Goal: Information Seeking & Learning: Understand process/instructions

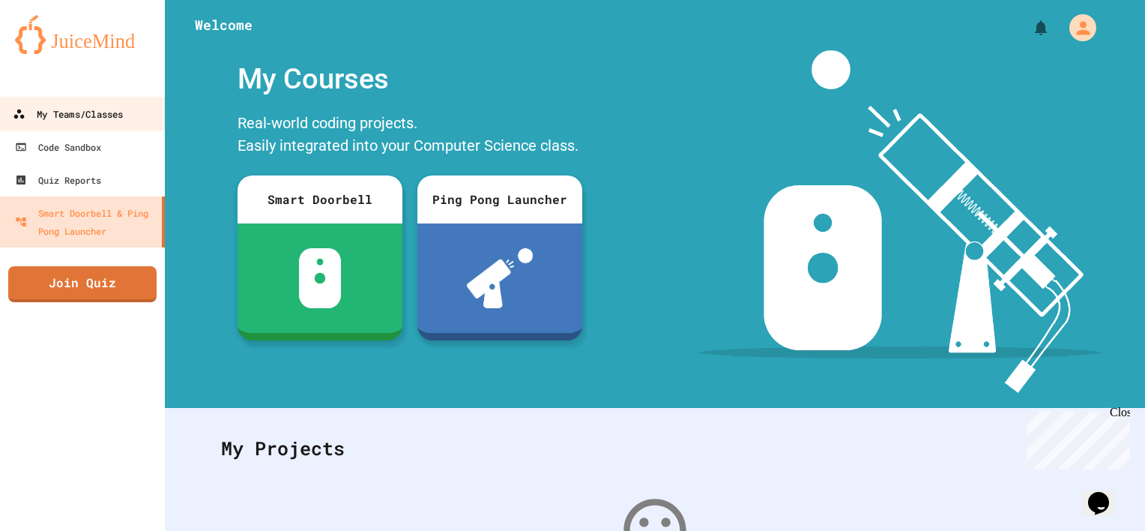
click at [73, 113] on div "My Teams/Classes" at bounding box center [68, 114] width 110 height 19
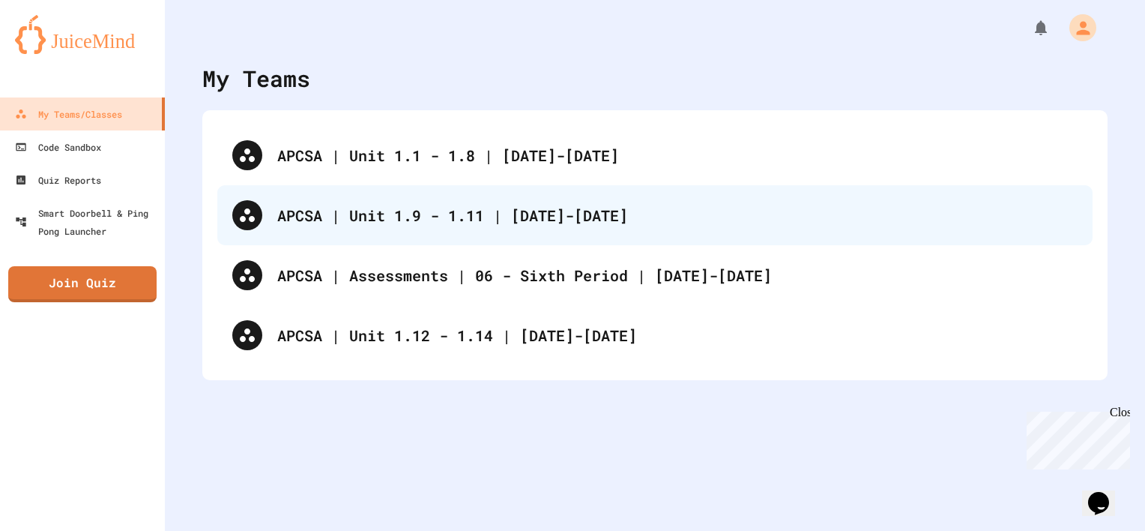
click at [421, 217] on div "APCSA | Unit 1.9 - 1.11 | [DATE]-[DATE]" at bounding box center [677, 215] width 801 height 22
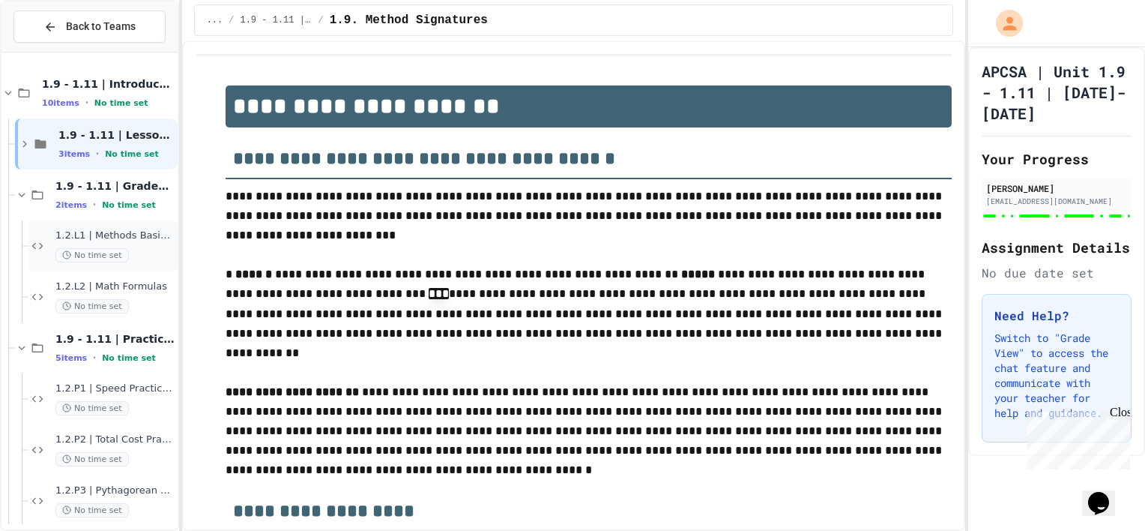
click at [125, 246] on div "1.2.L1 | Methods Basics Lab No time set" at bounding box center [114, 245] width 119 height 33
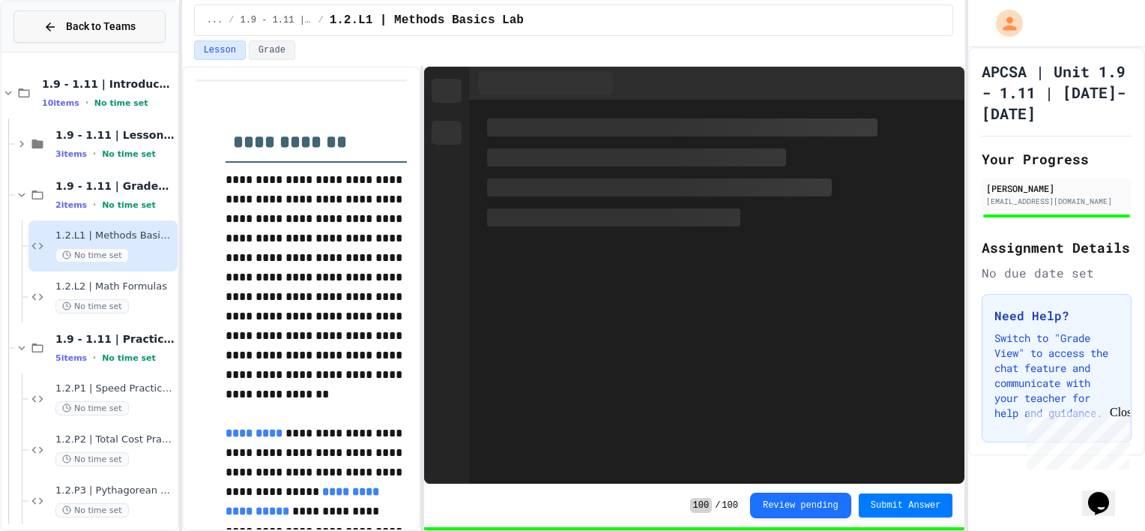
click at [45, 30] on icon at bounding box center [49, 26] width 13 height 13
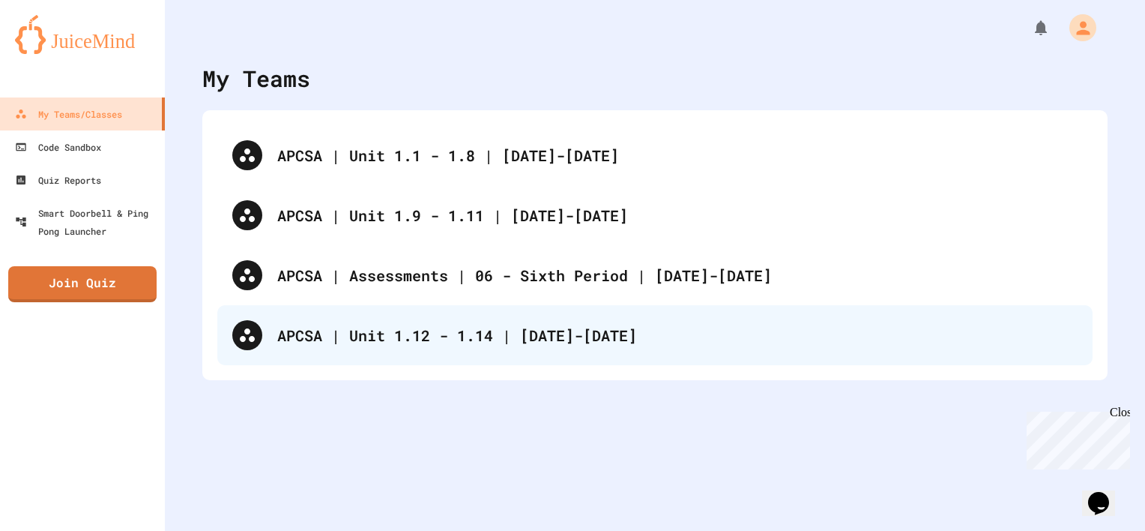
click at [474, 342] on div "APCSA | Unit 1.12 - 1.14 | [DATE]-[DATE]" at bounding box center [677, 335] width 801 height 22
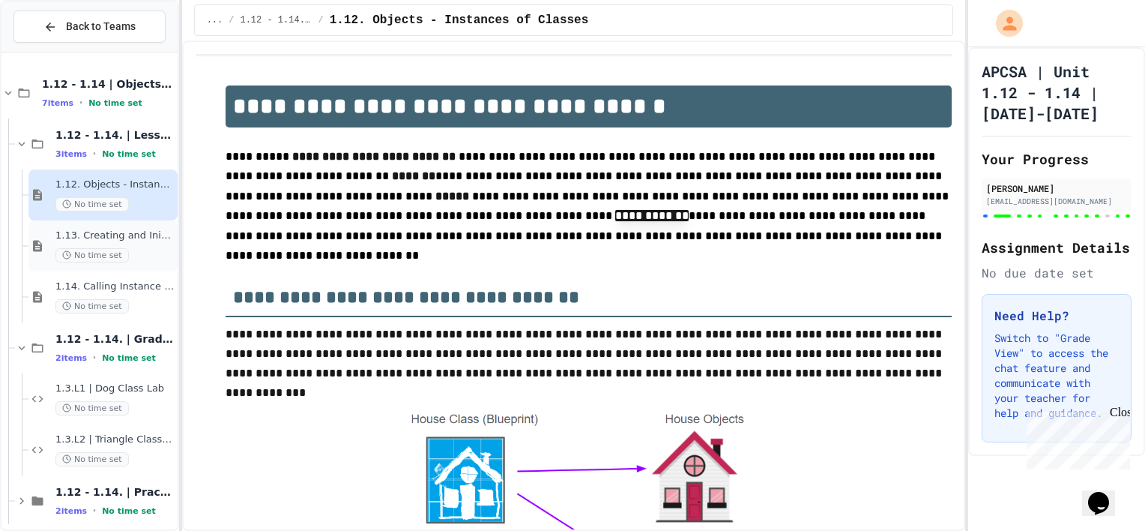
click at [136, 248] on div "No time set" at bounding box center [114, 255] width 119 height 14
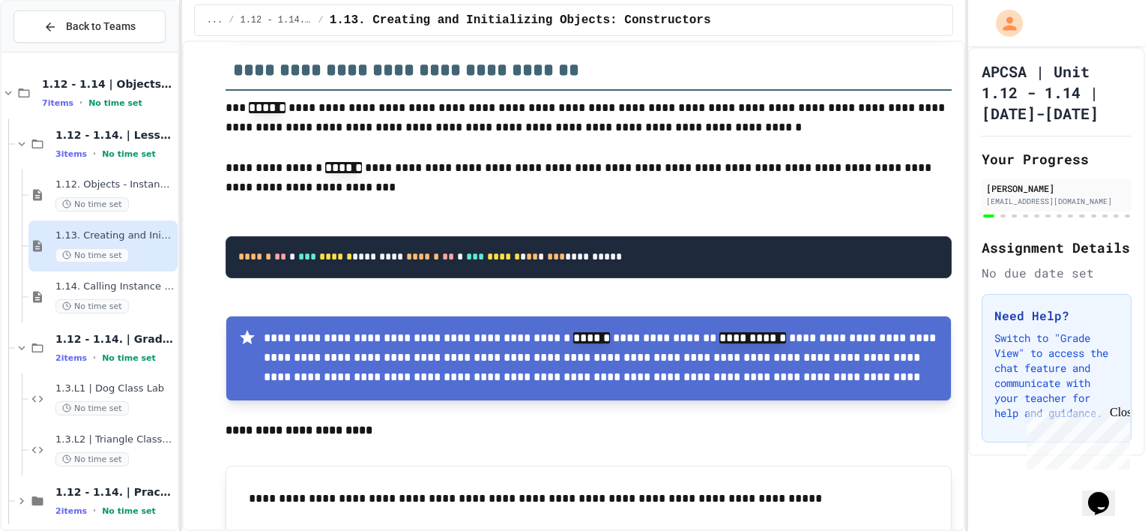
scroll to position [1696, 0]
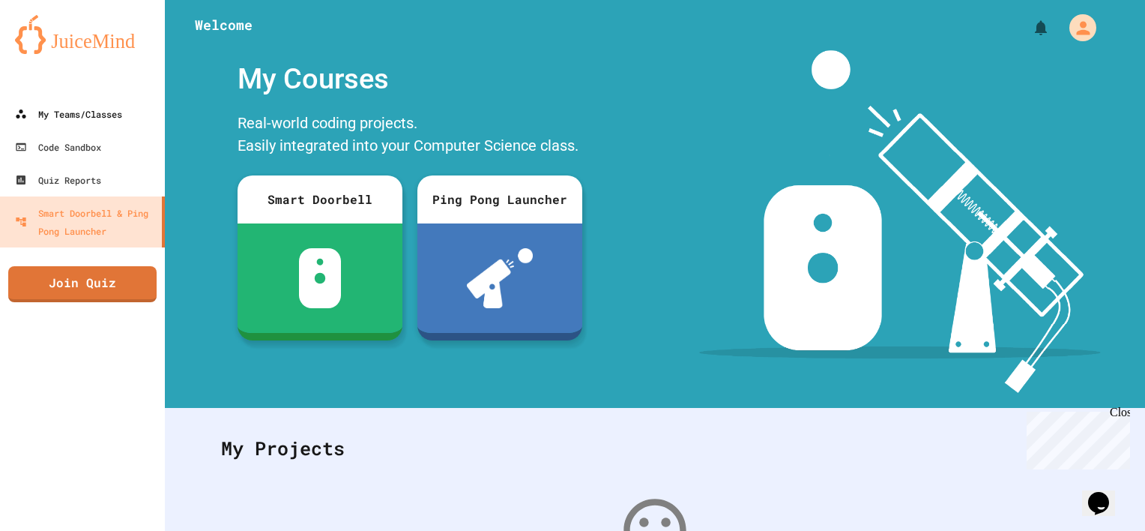
click at [67, 109] on div "My Teams/Classes" at bounding box center [68, 114] width 107 height 18
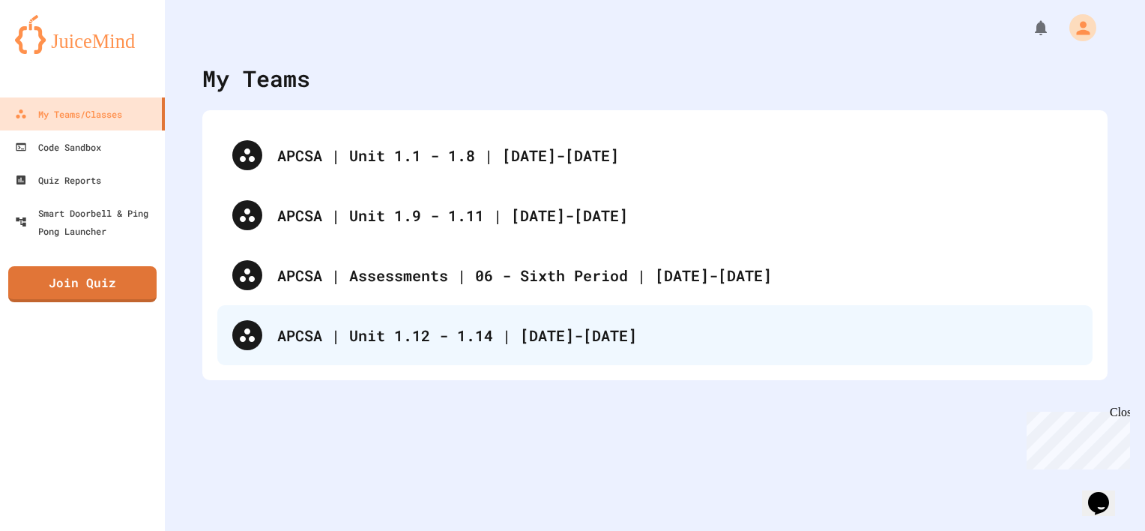
click at [395, 342] on div "APCSA | Unit 1.12 - 1.14 | [DATE]-[DATE]" at bounding box center [677, 335] width 801 height 22
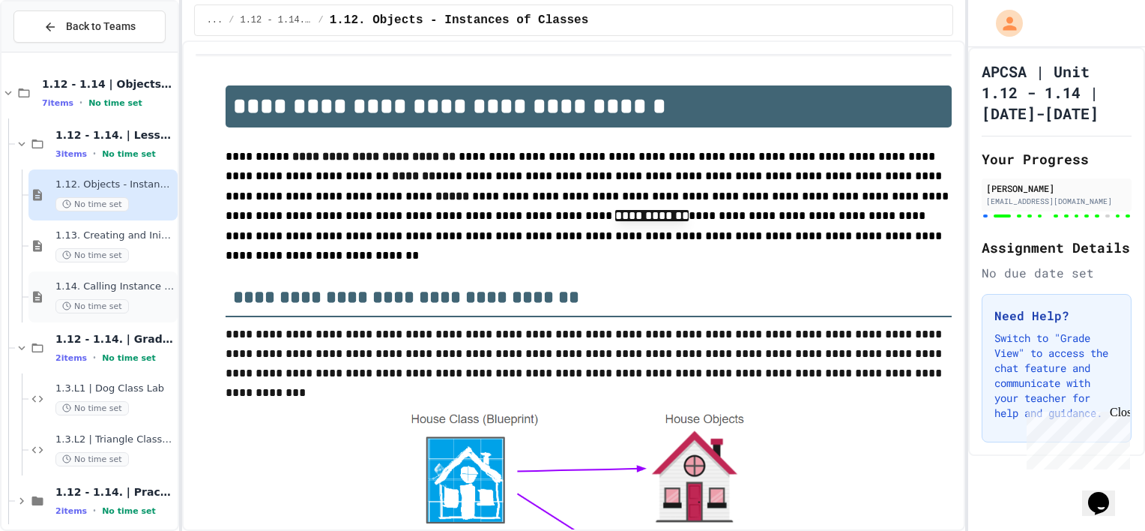
click at [118, 299] on span "No time set" at bounding box center [91, 306] width 73 height 14
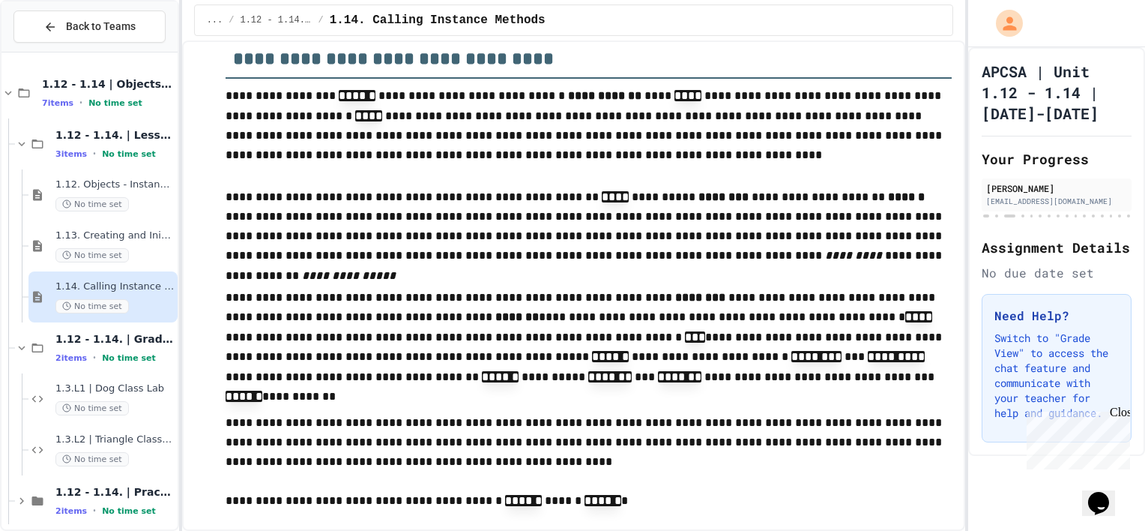
scroll to position [7432, 0]
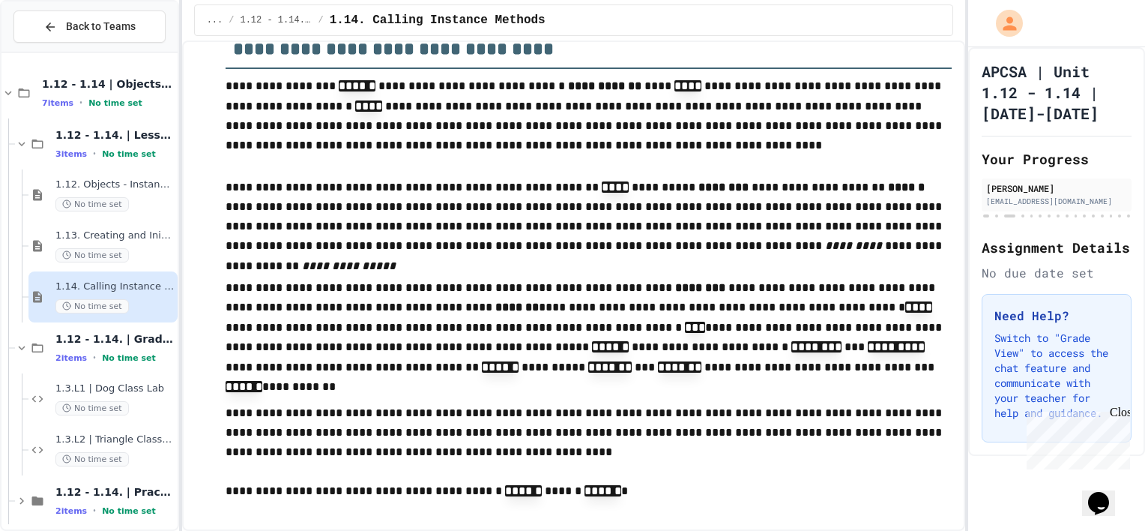
click at [905, 309] on code "****" at bounding box center [918, 306] width 27 height 11
click at [643, 326] on p "**********" at bounding box center [589, 331] width 727 height 106
drag, startPoint x: 659, startPoint y: 322, endPoint x: 683, endPoint y: 369, distance: 53.0
click at [683, 369] on p "**********" at bounding box center [589, 331] width 727 height 106
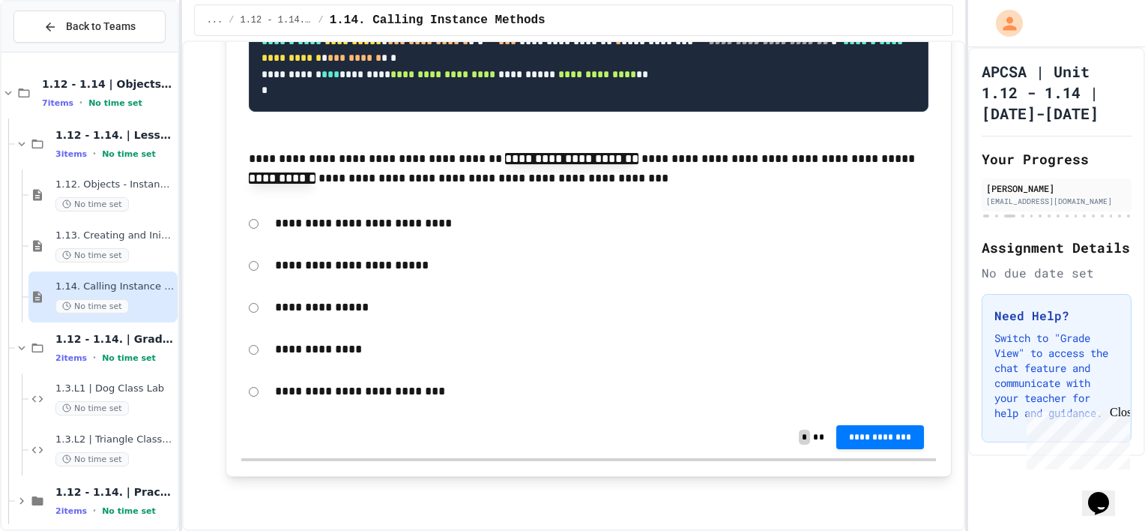
scroll to position [17819, 0]
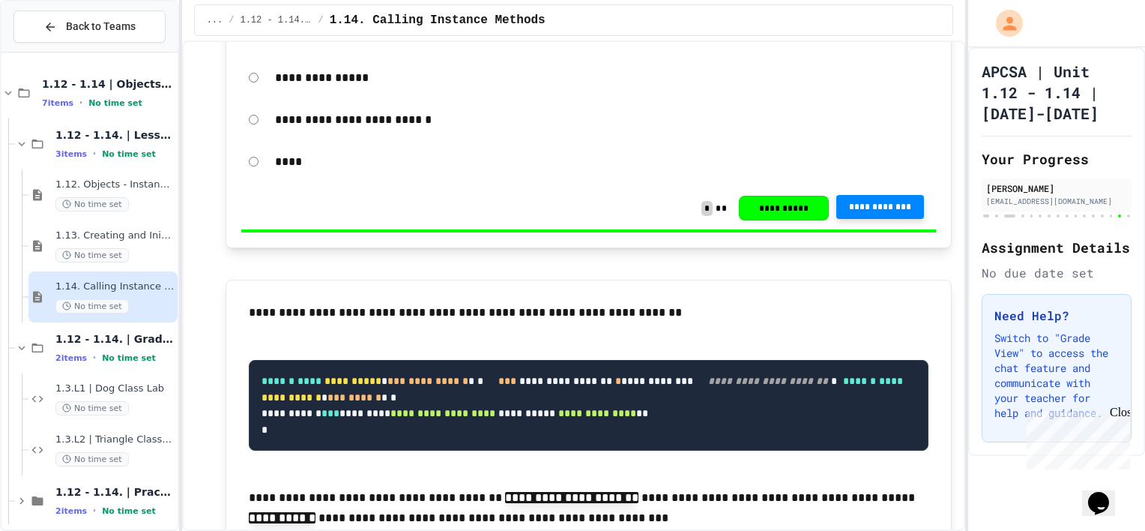
scroll to position [16639, 0]
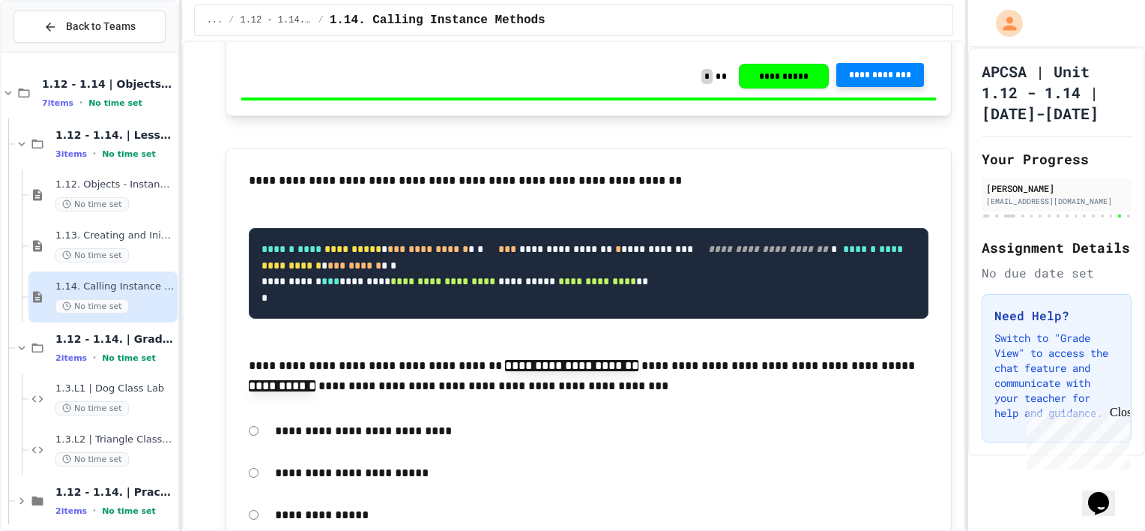
scroll to position [16826, 0]
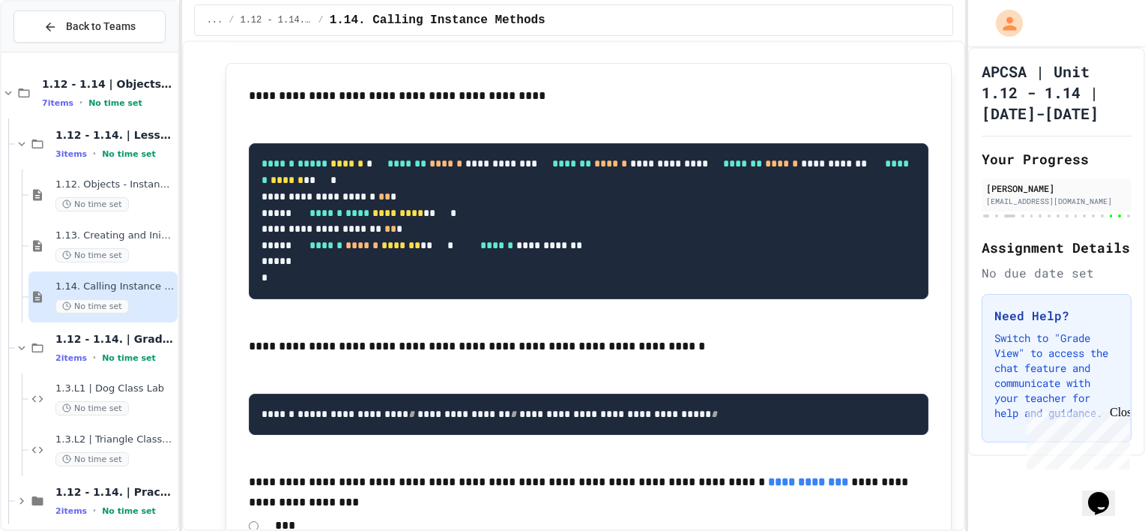
scroll to position [16199, 0]
